Goal: Task Accomplishment & Management: Use online tool/utility

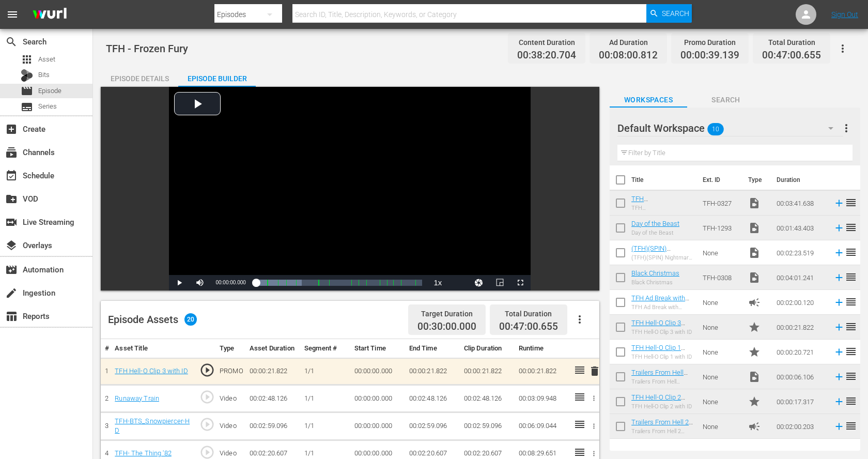
click at [136, 78] on div "Episode Details" at bounding box center [140, 78] width 78 height 25
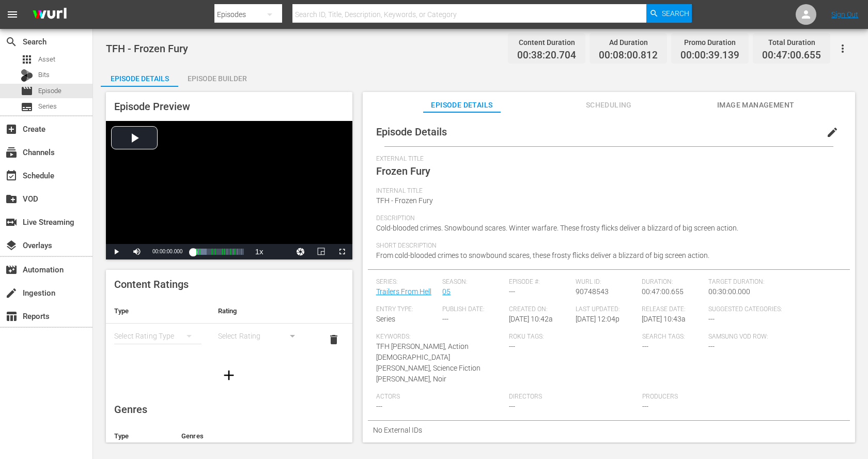
click at [827, 136] on span "edit" at bounding box center [832, 132] width 12 height 12
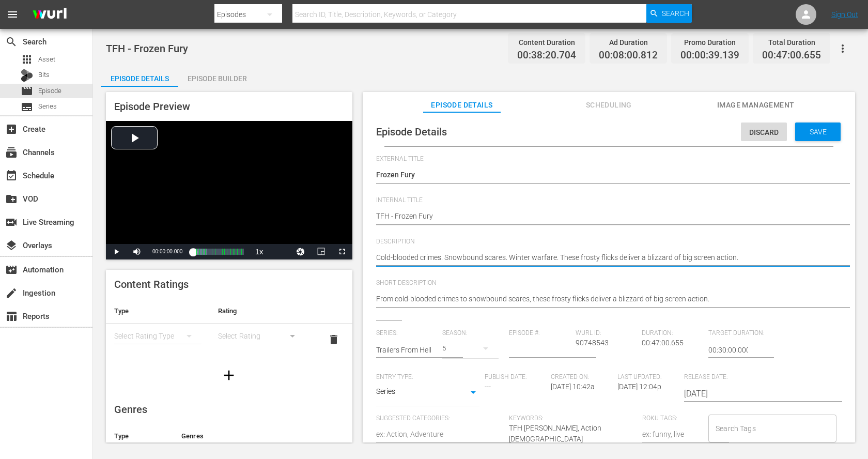
type textarea "Cold-blooded crimes. Snowbound scares. Winter warfare. These frosty flicks deli…"
type textarea "Cold-blooded crimes. Snowbound scares. Winter warfare. These frosty flicks delr…"
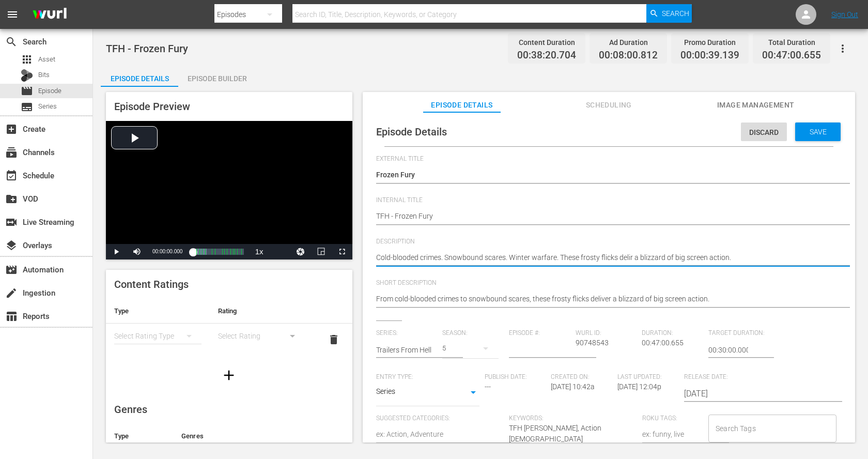
type textarea "Cold-blooded crimes. Snowbound scares. Winter warfare. These frosty flicks delr…"
type textarea "Cold-blooded crimes. Snowbound scares. Winter warfare. These frosty flicks der …"
type textarea "Cold-blooded crimes. Snowbound scares. Winter warfare. These frosty flicks dr a…"
type textarea "Cold-blooded crimes. Snowbound scares. Winter warfare. These frosty flicks [PER…"
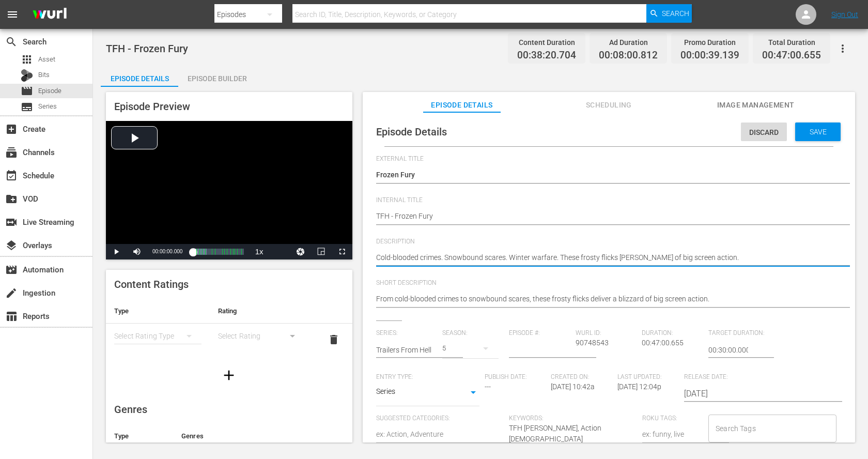
type textarea "Cold-blooded crimes. Snowbound scares. Winter warfare. These frosty flicks a bl…"
type textarea "Cold-blooded crimes. Snowbound scares. Winter warfare. These frosty flicks a a …"
type textarea "Cold-blooded crimes. Snowbound scares. Winter warfare. These frosty flicks ar a…"
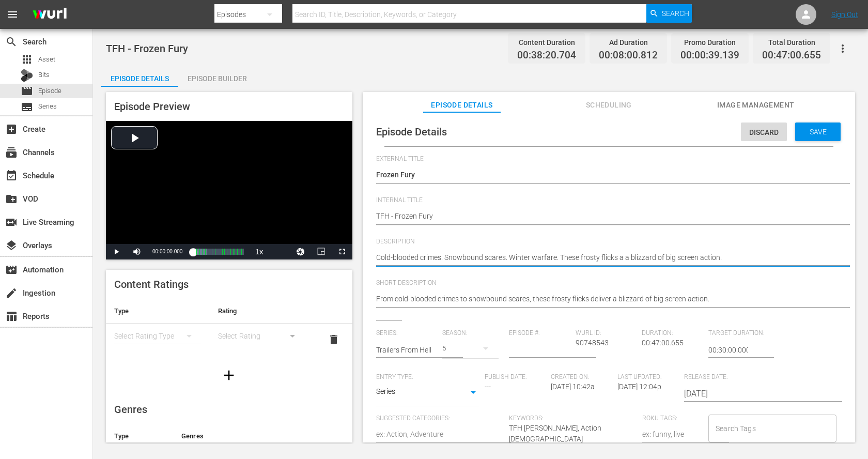
type textarea "Cold-blooded crimes. Snowbound scares. Winter warfare. These frosty flicks ar a…"
type textarea "Cold-blooded crimes. Snowbound scares. Winter warfare. These frosty flicks are …"
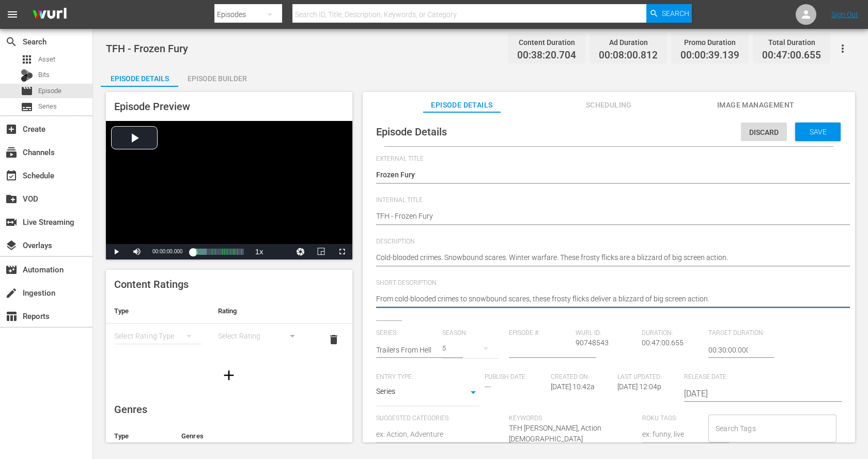
drag, startPoint x: 610, startPoint y: 301, endPoint x: 590, endPoint y: 299, distance: 20.2
type textarea "From cold-blooded crimes to snowbound scares, these frosty flicks [PERSON_NAME]…"
type textarea "From cold-blooded crimes to snowbound scares, these frosty flicks br a blizzard…"
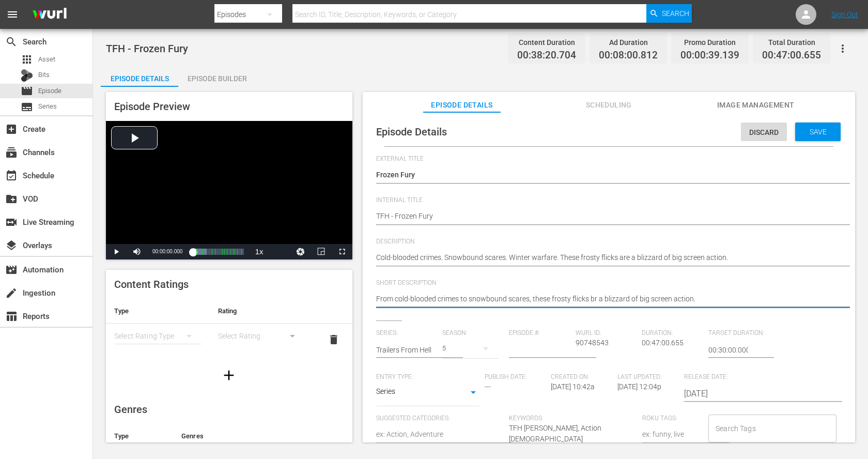
type textarea "From cold-blooded crimes to snowbound scares, these frosty flicks bri a blizzar…"
type textarea "From cold-blooded crimes to snowbound scares, these frosty flicks brin a blizza…"
type textarea "From cold-blooded crimes to snowbound scares, these frosty flicks bring a blizz…"
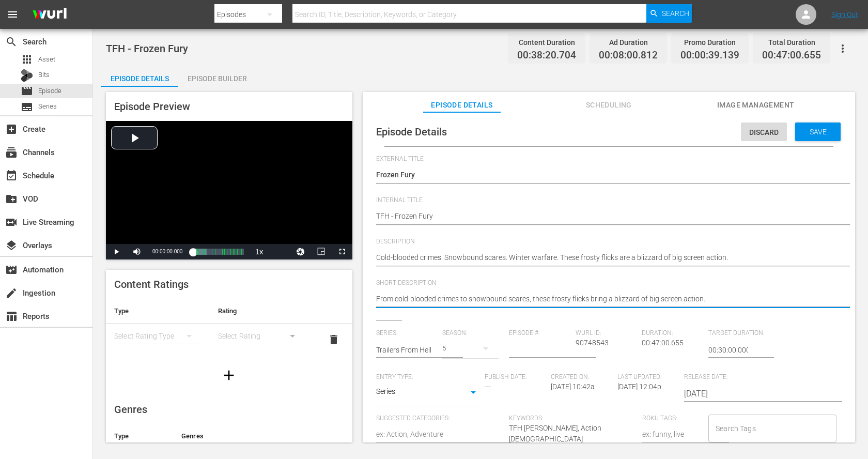
type textarea "From cold-blooded crimes to snowbound scares, these frosty flicks bring a blizz…"
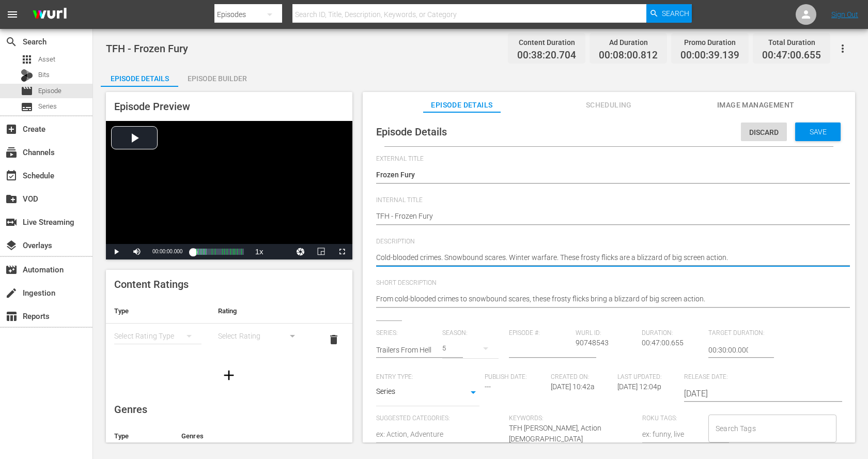
type textarea "Cold-blooded crimes. Snowbound scares. Winter warfare. These frosty flicks ar a…"
type textarea "Cold-blooded crimes. Snowbound scares. Winter warfare. These frosty flicks a a …"
type textarea "Cold-blooded crimes. Snowbound scares. Winter warfare. These frosty flicks a bl…"
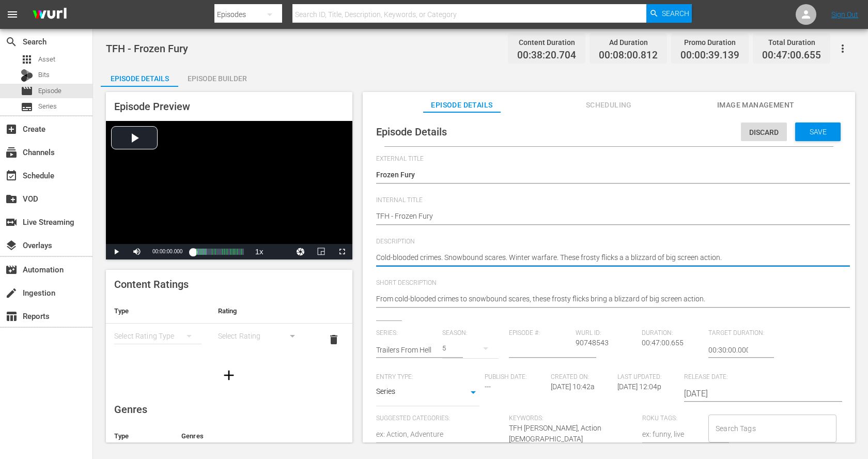
type textarea "Cold-blooded crimes. Snowbound scares. Winter warfare. These frosty flicks a bl…"
type textarea "Cold-blooded crimes. Snowbound scares. Winter warfare. These frosty flicks [PER…"
type textarea "Cold-blooded crimes. Snowbound scares. Winter warfare. These frosty flicks br a…"
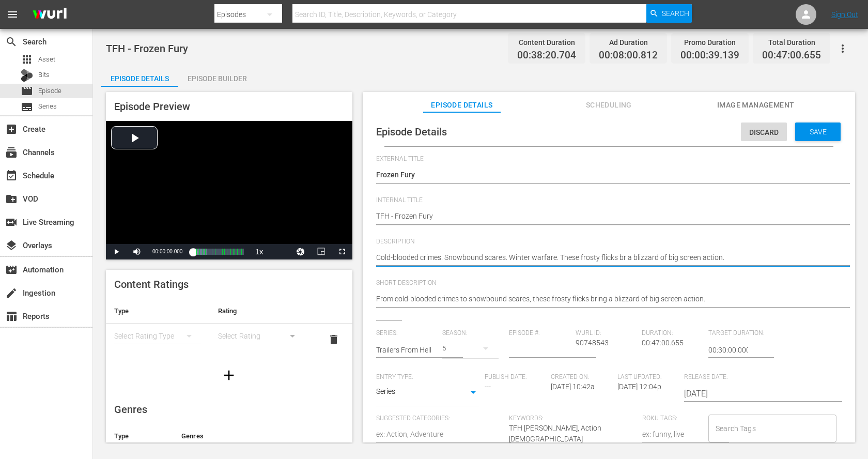
type textarea "Cold-blooded crimes. Snowbound scares. Winter warfare. These frosty flicks bri …"
type textarea "Cold-blooded crimes. Snowbound scares. Winter warfare. These frosty flicks brin…"
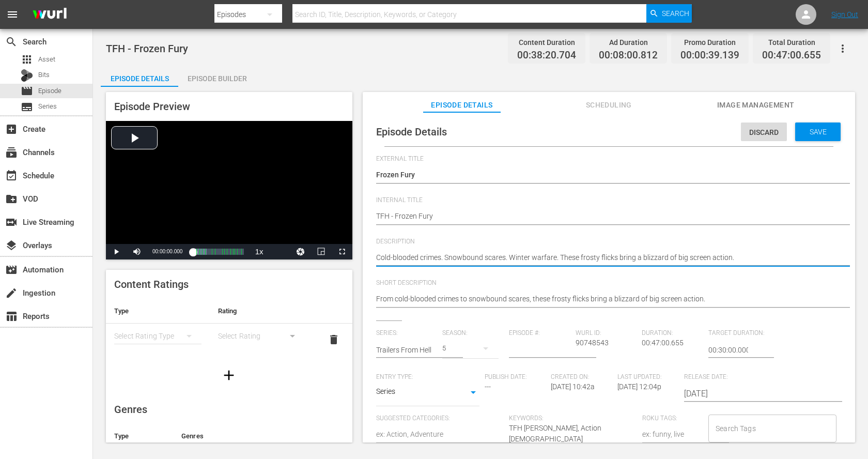
type textarea "Cold-blooded crimes. Snowbound scares. Winter warfare. These frosty flicks brin…"
click at [812, 129] on span "Save" at bounding box center [818, 132] width 34 height 8
